Goal: Task Accomplishment & Management: Use online tool/utility

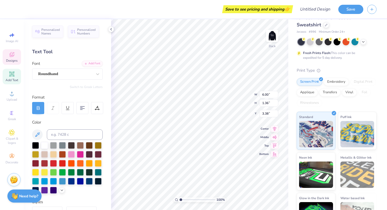
scroll to position [0, 0]
type textarea "SmAlpha Chi"
type textarea "Smurthwaite"
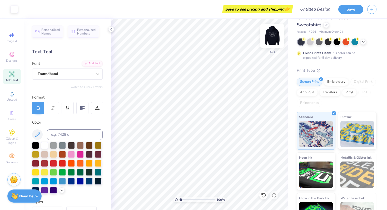
click at [272, 36] on img at bounding box center [271, 35] width 21 height 21
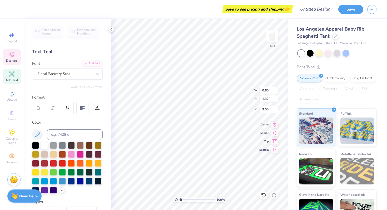
type textarea "A"
type textarea "s"
type input "0.50"
type input "1.33"
type input "3.11"
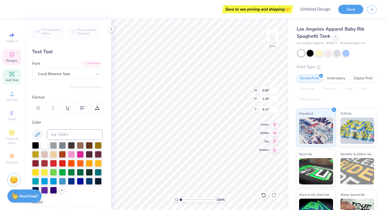
type textarea "m"
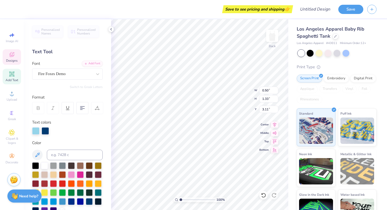
type input "0.59"
type input "1.11"
type input "3.05"
type input "1.12"
type input "3.02"
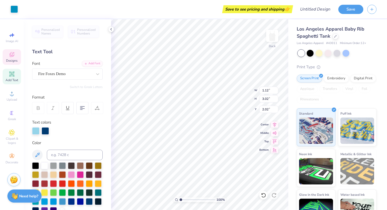
type input "1.91"
